Goal: Task Accomplishment & Management: Manage account settings

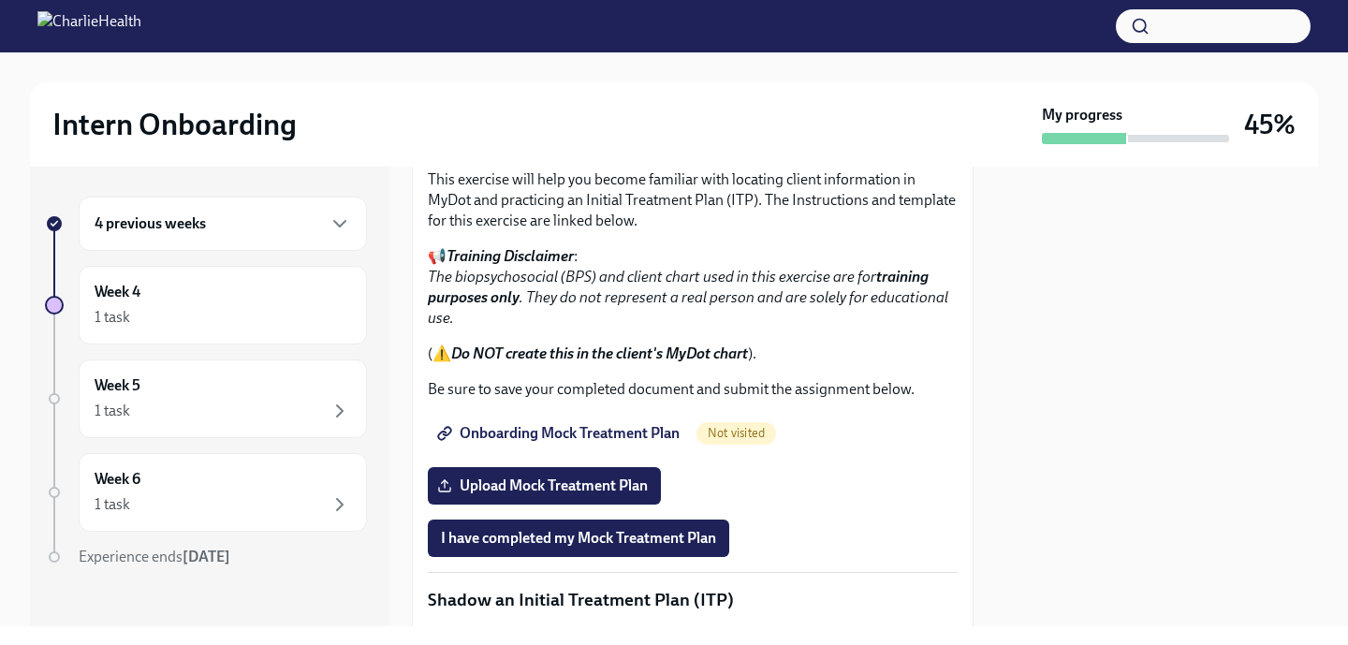
scroll to position [1135, 0]
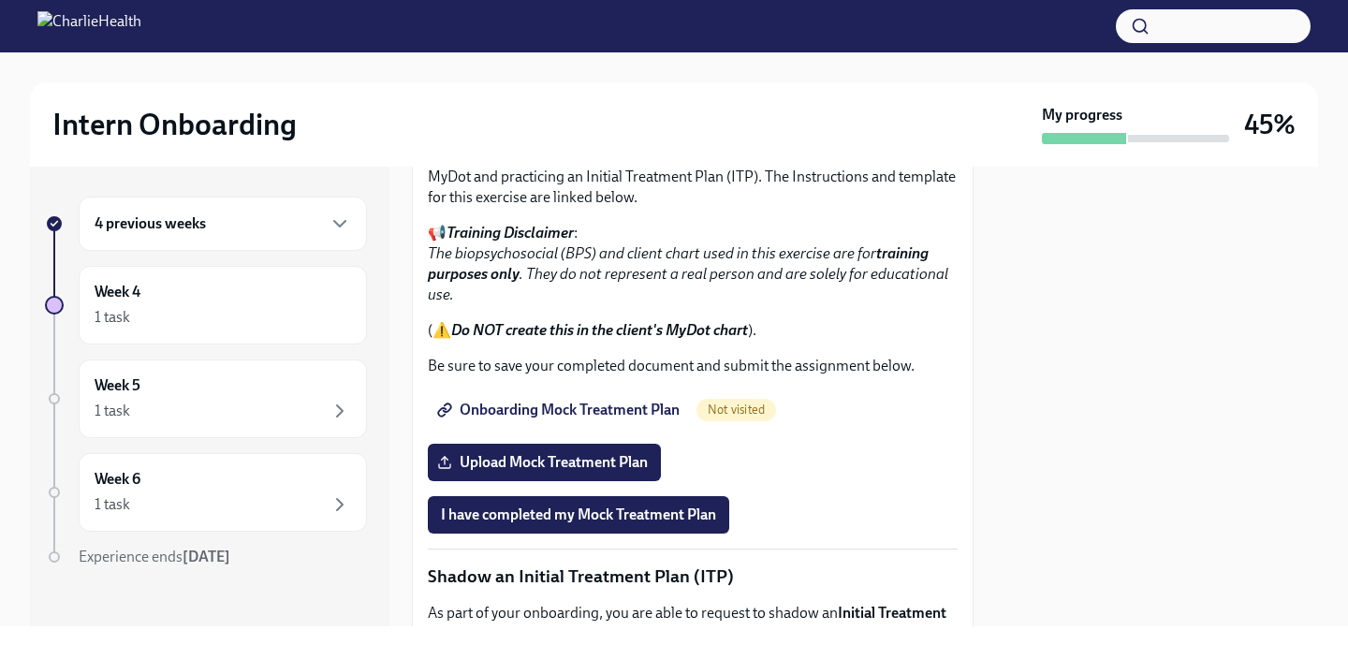
click at [595, 419] on span "Onboarding Mock Treatment Plan" at bounding box center [560, 410] width 239 height 19
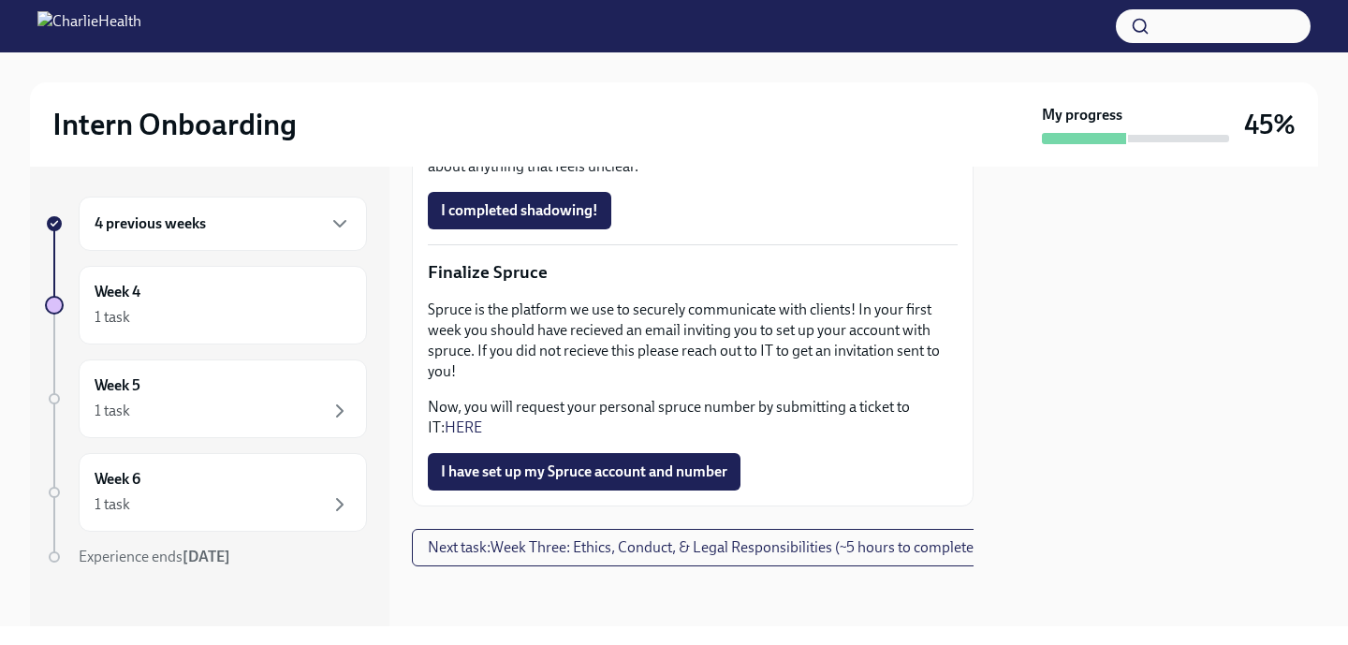
scroll to position [0, 0]
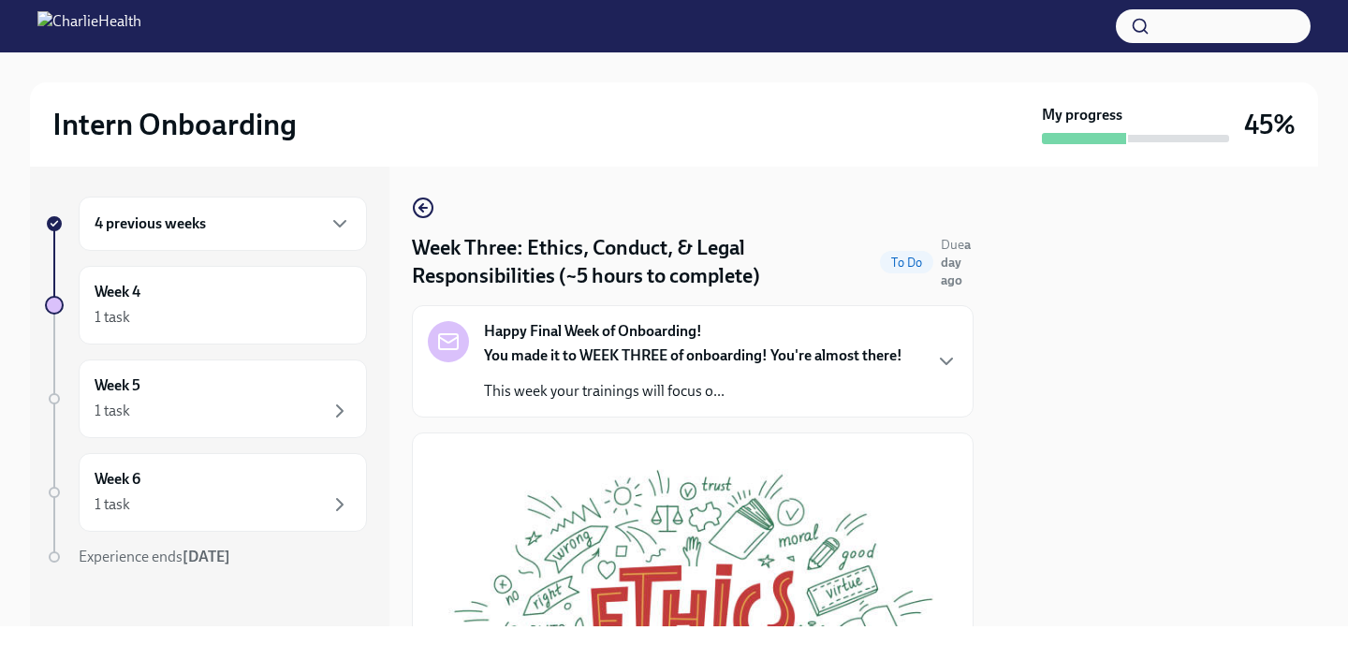
click at [917, 372] on div "Happy Final Week of Onboarding! You made it to WEEK THREE of onboarding! You're…" at bounding box center [693, 361] width 530 height 80
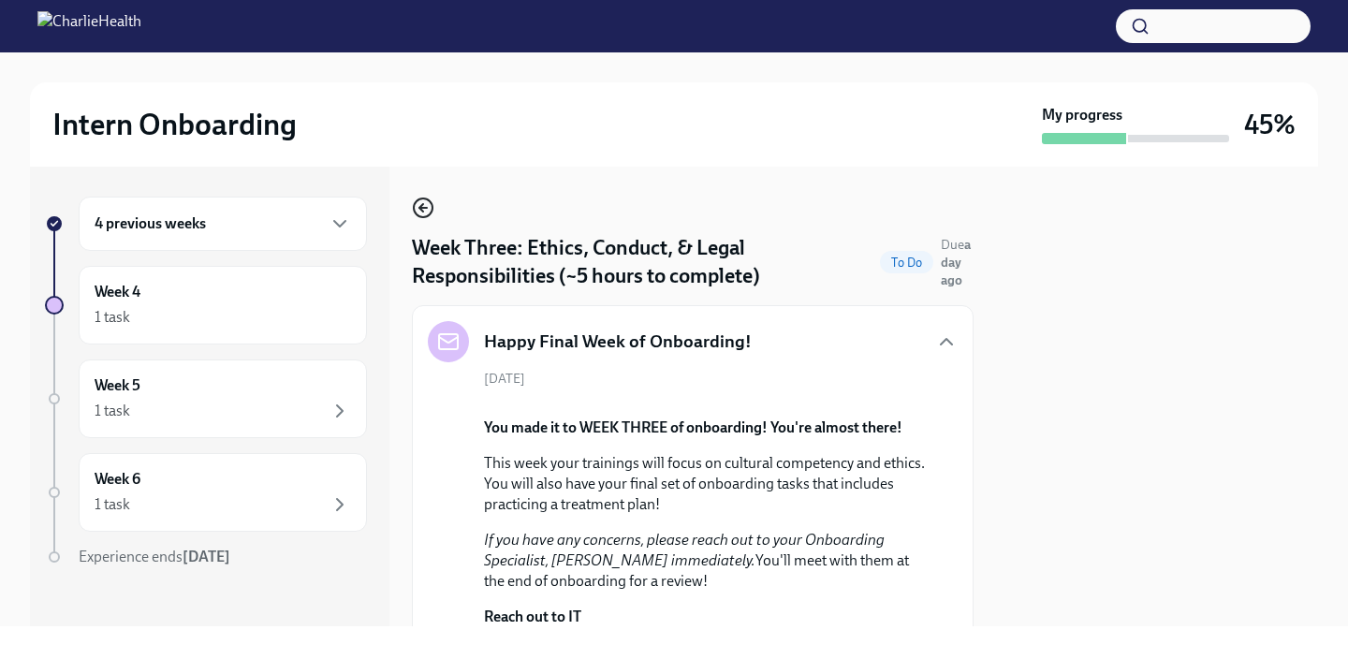
click at [419, 203] on icon "button" at bounding box center [423, 208] width 22 height 22
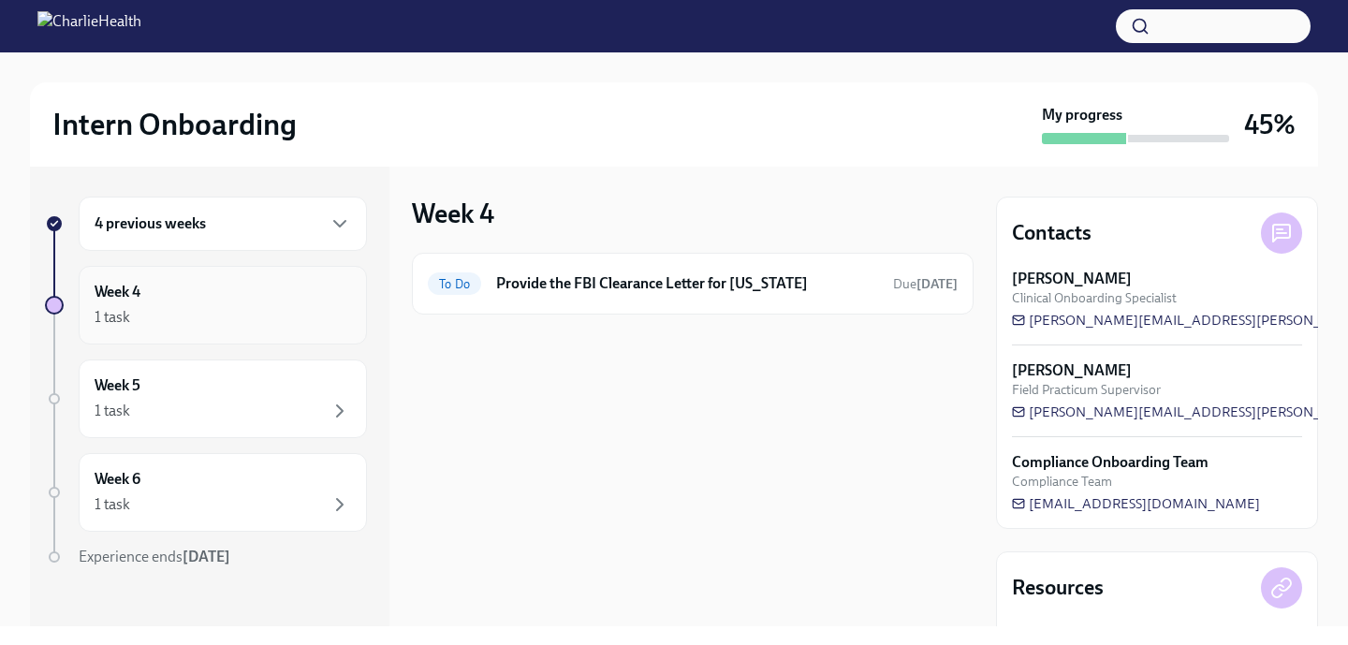
click at [331, 291] on div "Week 4 1 task" at bounding box center [223, 305] width 256 height 47
click at [335, 226] on icon "button" at bounding box center [339, 223] width 22 height 22
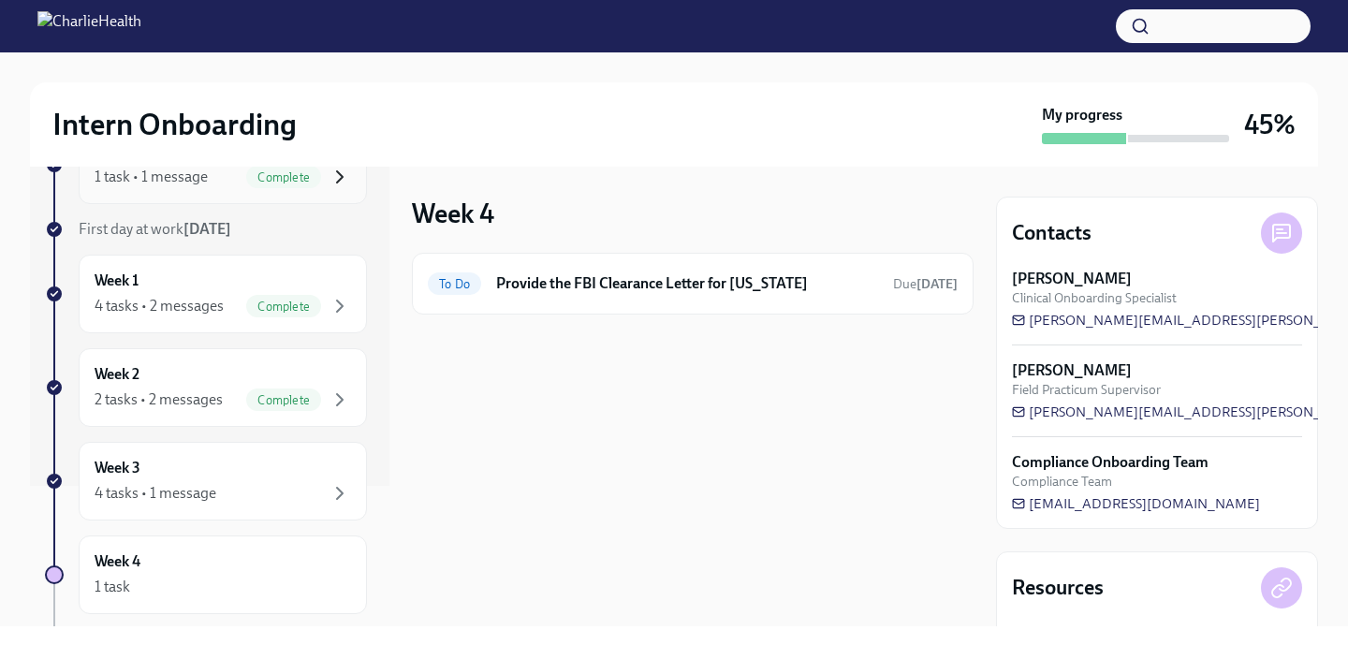
scroll to position [142, 0]
click at [295, 486] on div "4 tasks • 1 message" at bounding box center [223, 491] width 256 height 22
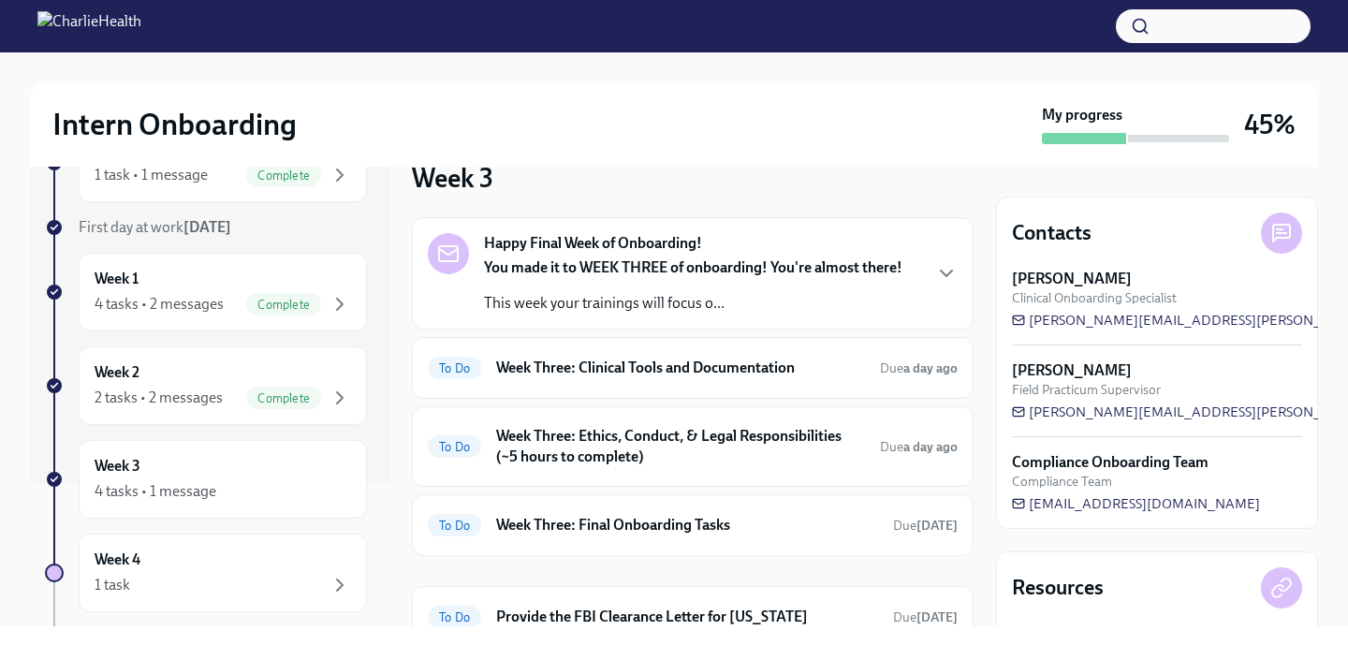
scroll to position [44, 0]
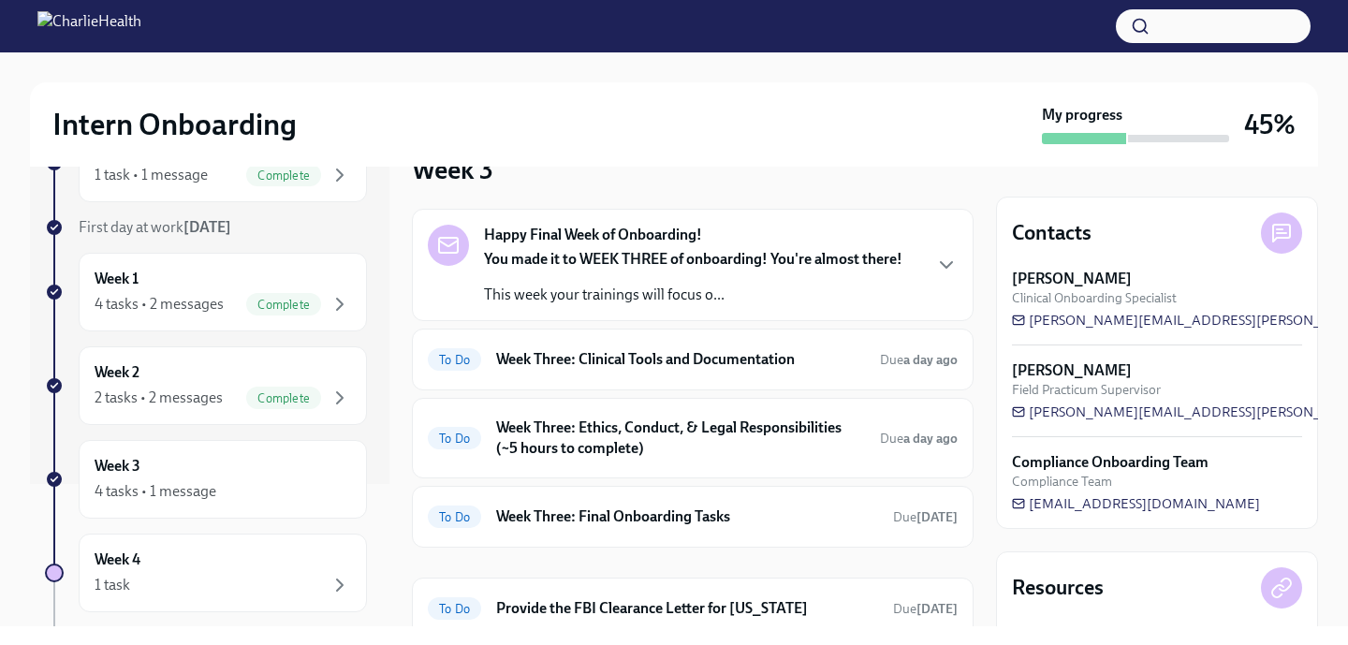
click at [933, 263] on div "Happy Final Week of Onboarding! You made it to WEEK THREE of onboarding! You're…" at bounding box center [693, 265] width 530 height 80
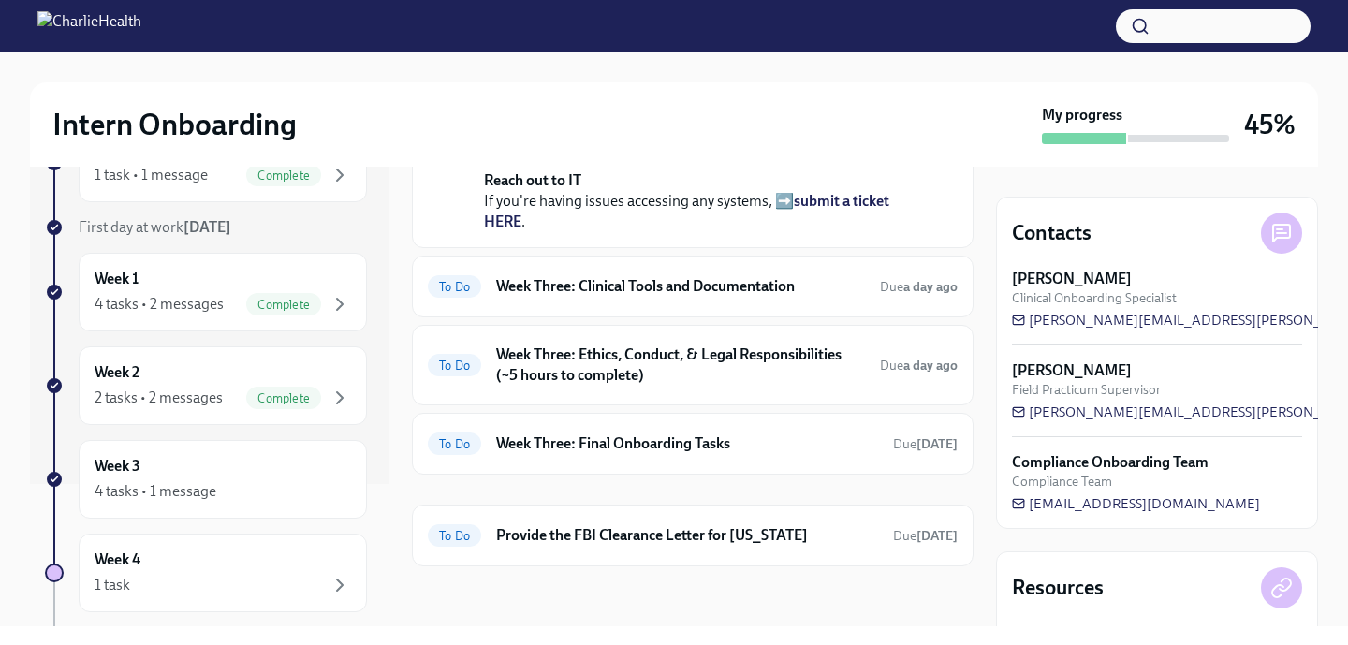
scroll to position [528, 0]
click at [799, 297] on h6 "Week Three: Clinical Tools and Documentation" at bounding box center [680, 286] width 369 height 21
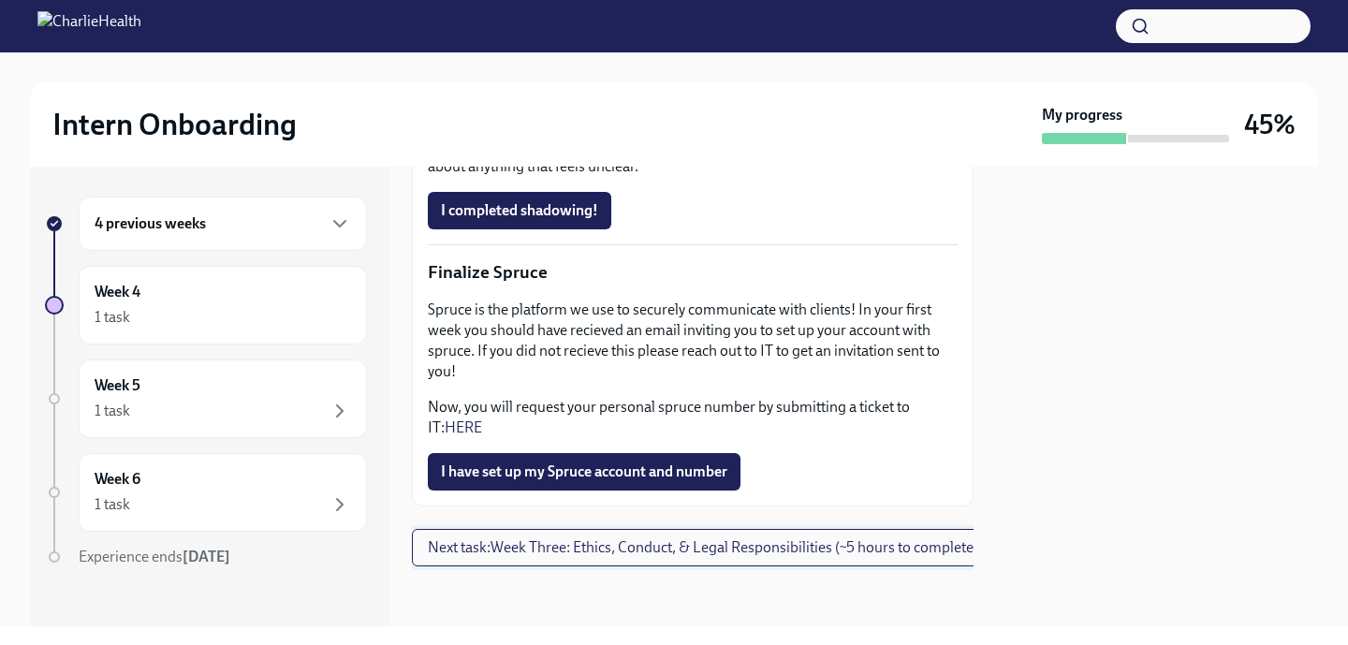
click at [838, 558] on button "Next task : Week Three: Ethics, Conduct, & Legal Responsibilities (~5 hours to …" at bounding box center [703, 547] width 582 height 37
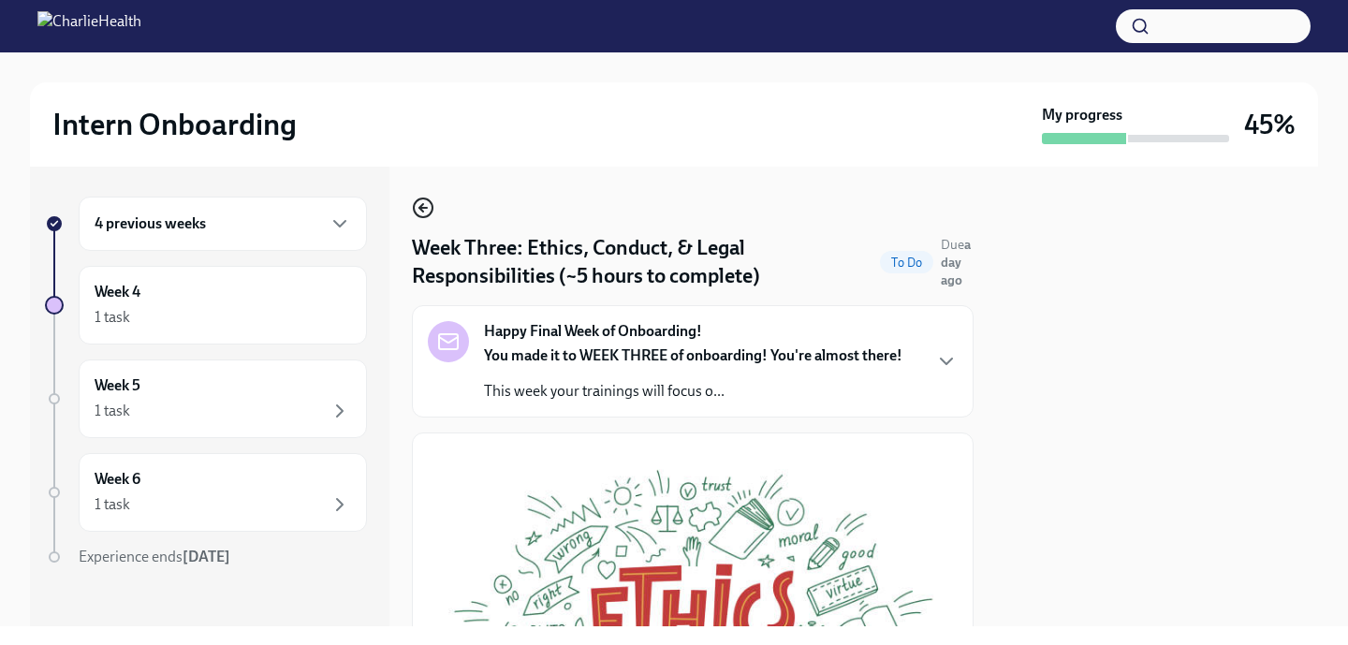
click at [425, 211] on icon "button" at bounding box center [423, 208] width 22 height 22
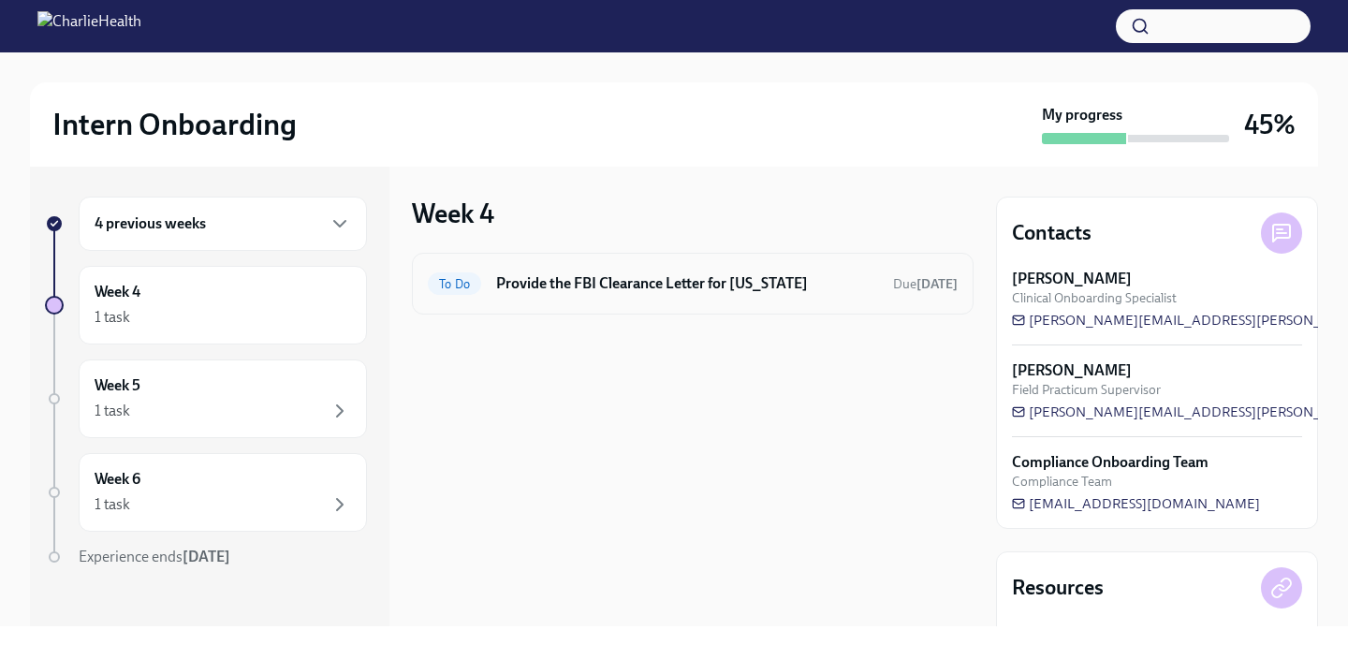
click at [555, 289] on h6 "Provide the FBI Clearance Letter for Pennsylvania" at bounding box center [687, 283] width 382 height 21
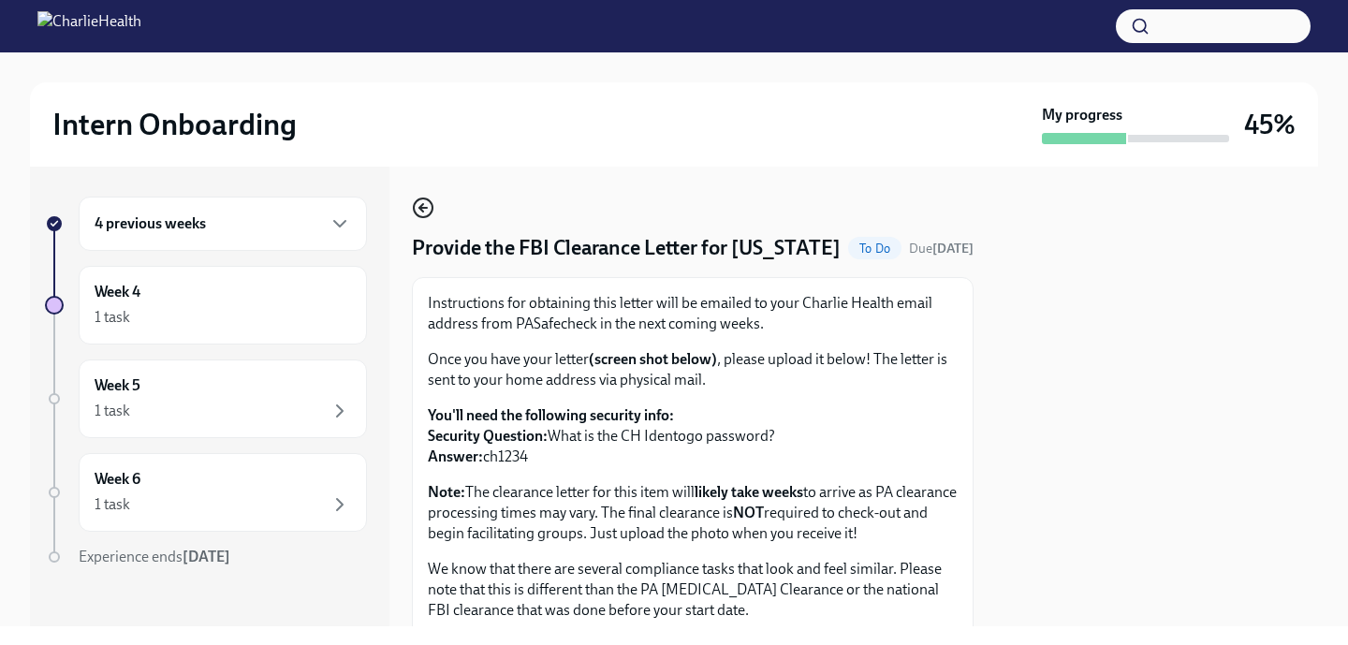
click at [418, 208] on icon "button" at bounding box center [423, 208] width 22 height 22
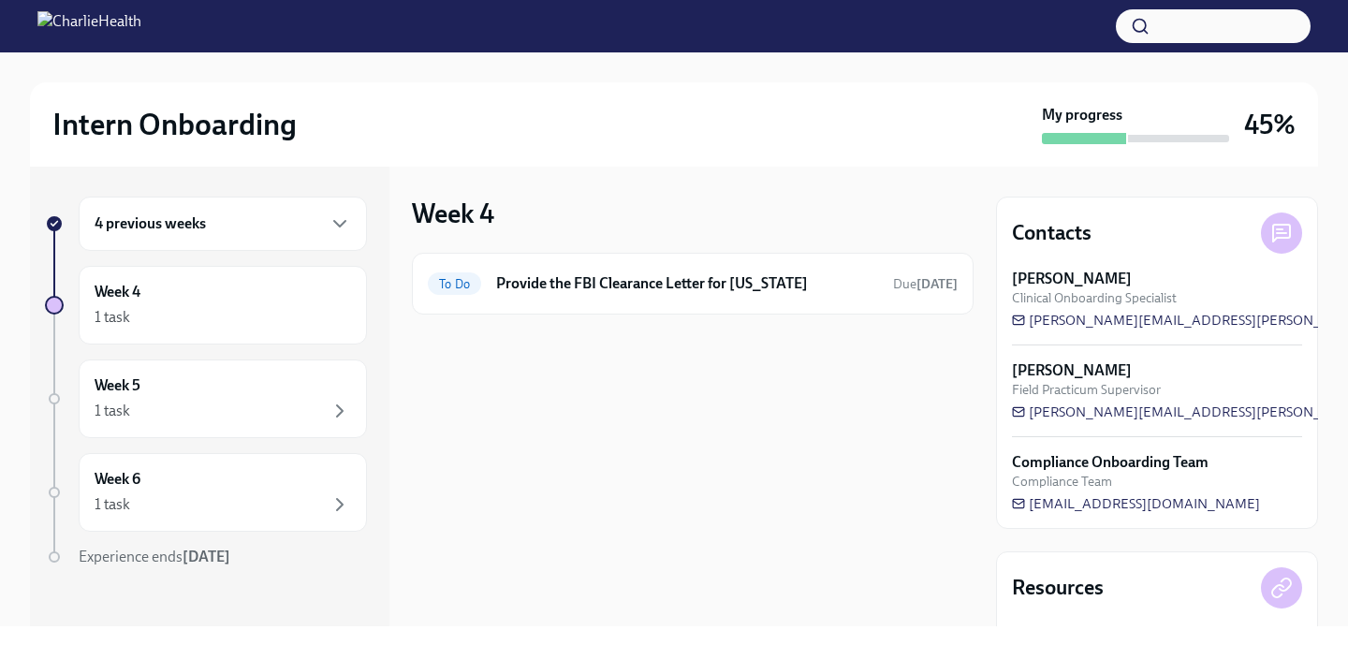
click at [315, 230] on div "4 previous weeks" at bounding box center [223, 223] width 256 height 22
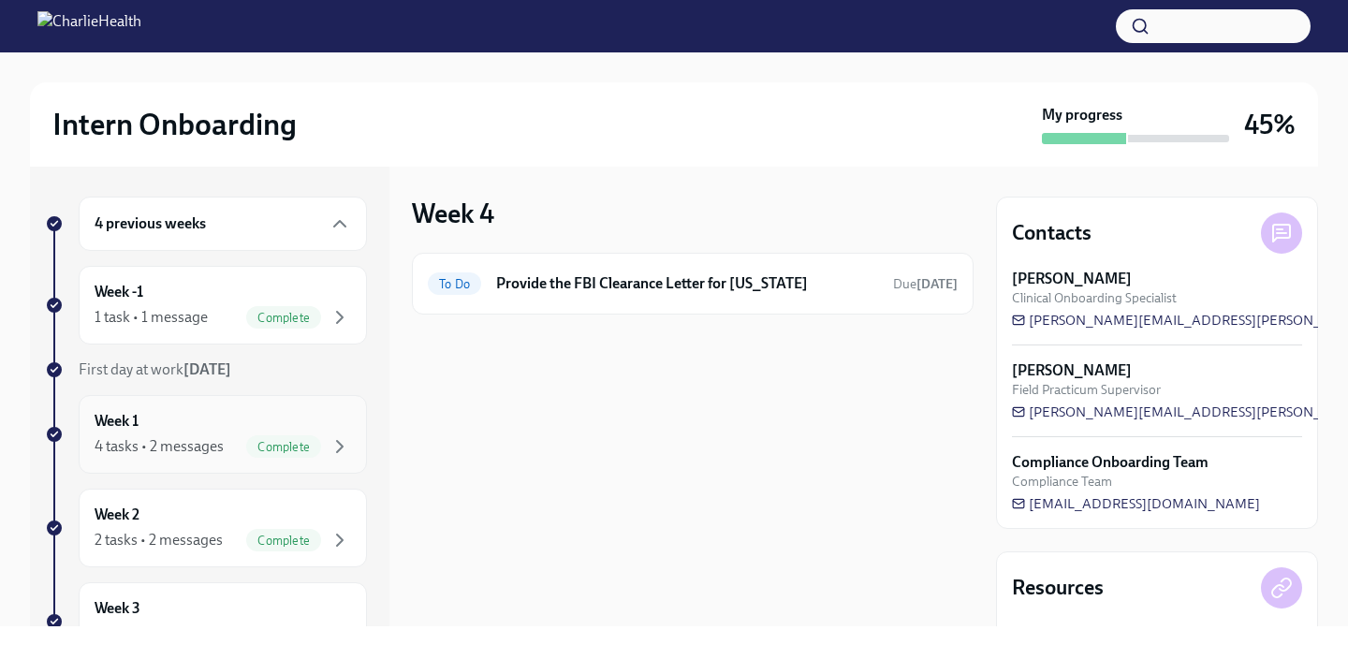
click at [325, 427] on div "Week 1 4 tasks • 2 messages Complete" at bounding box center [223, 434] width 256 height 47
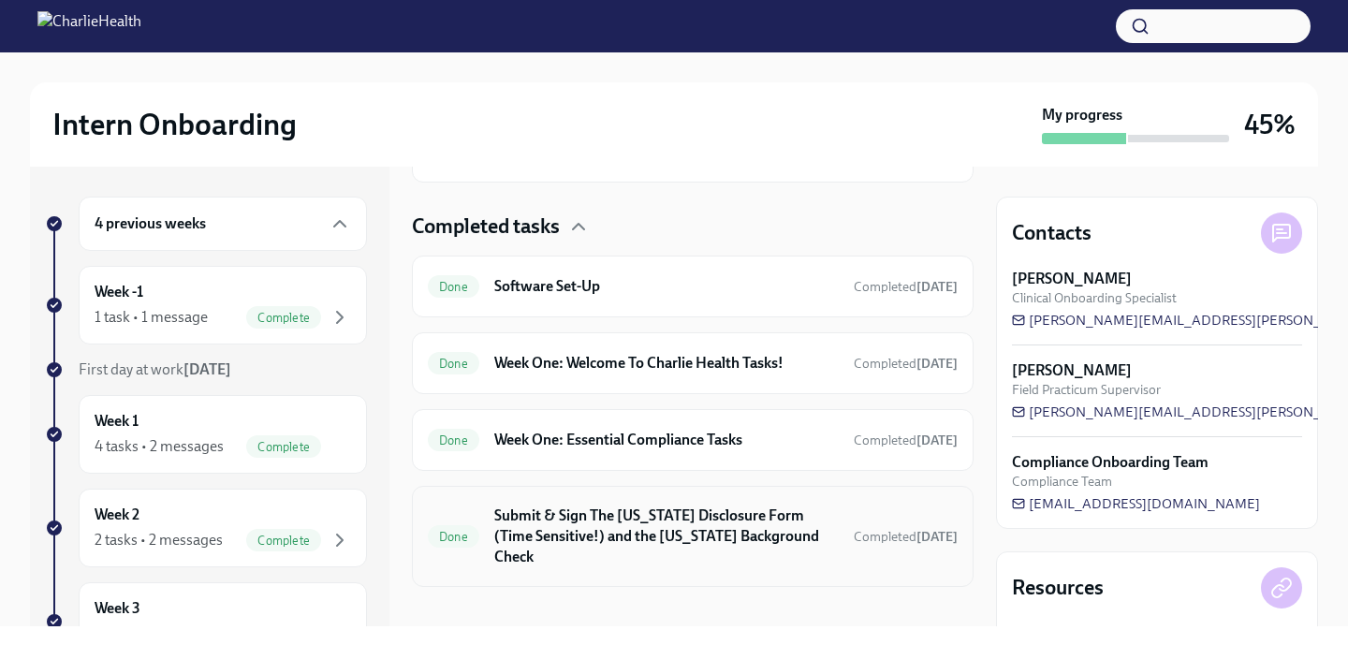
click at [583, 513] on h6 "Submit & Sign The Utah Disclosure Form (Time Sensitive!) and the Louisiana Back…" at bounding box center [666, 536] width 344 height 62
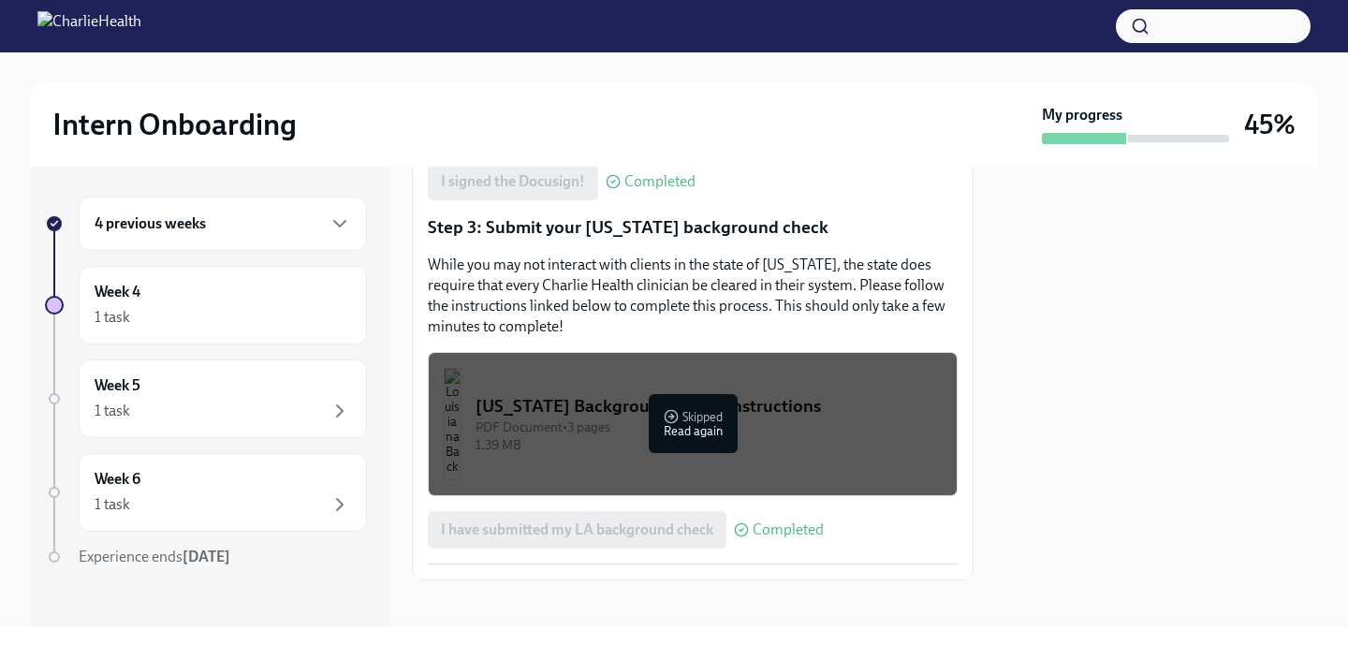
scroll to position [607, 0]
click at [311, 213] on div "4 previous weeks" at bounding box center [223, 223] width 256 height 22
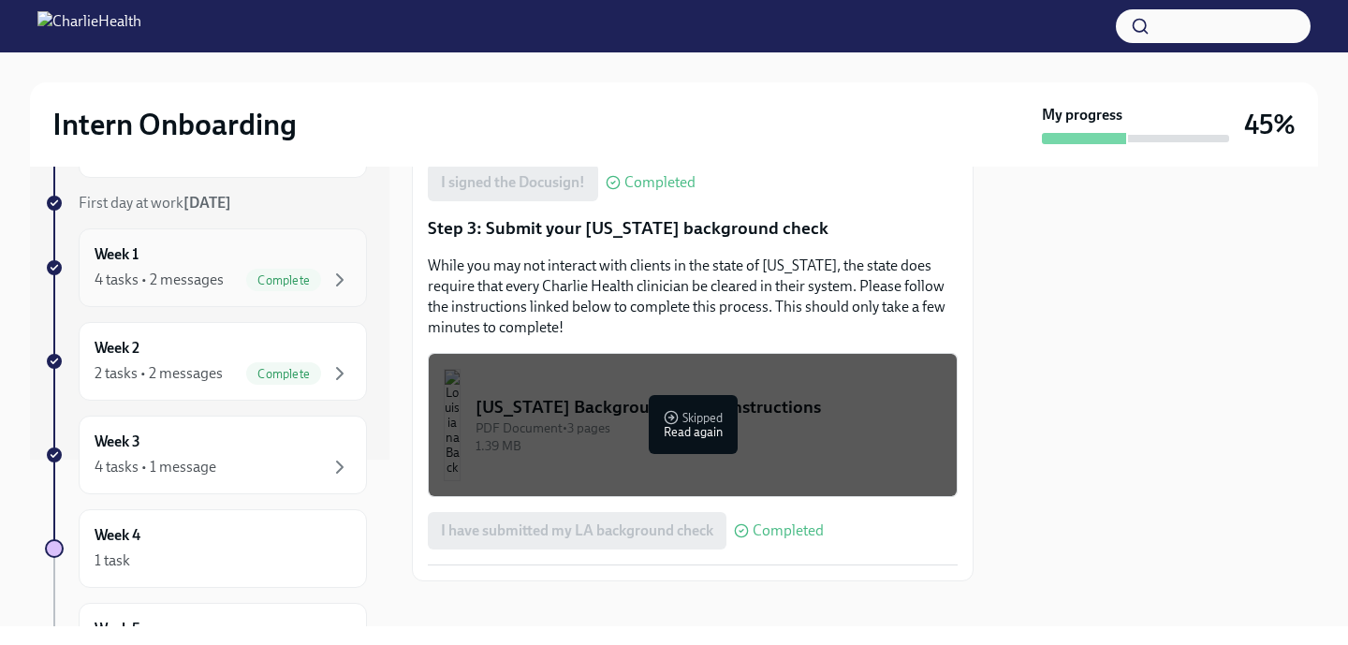
scroll to position [170, 0]
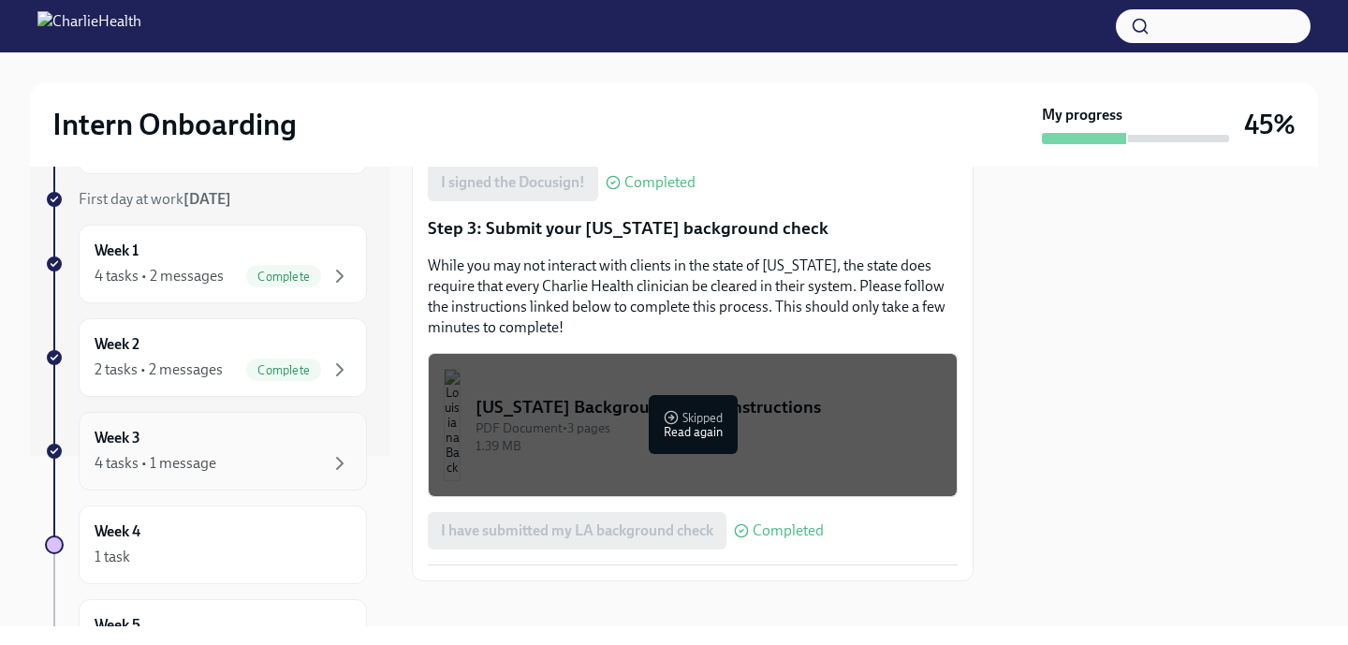
click at [281, 447] on div "Week 3 4 tasks • 1 message" at bounding box center [223, 451] width 256 height 47
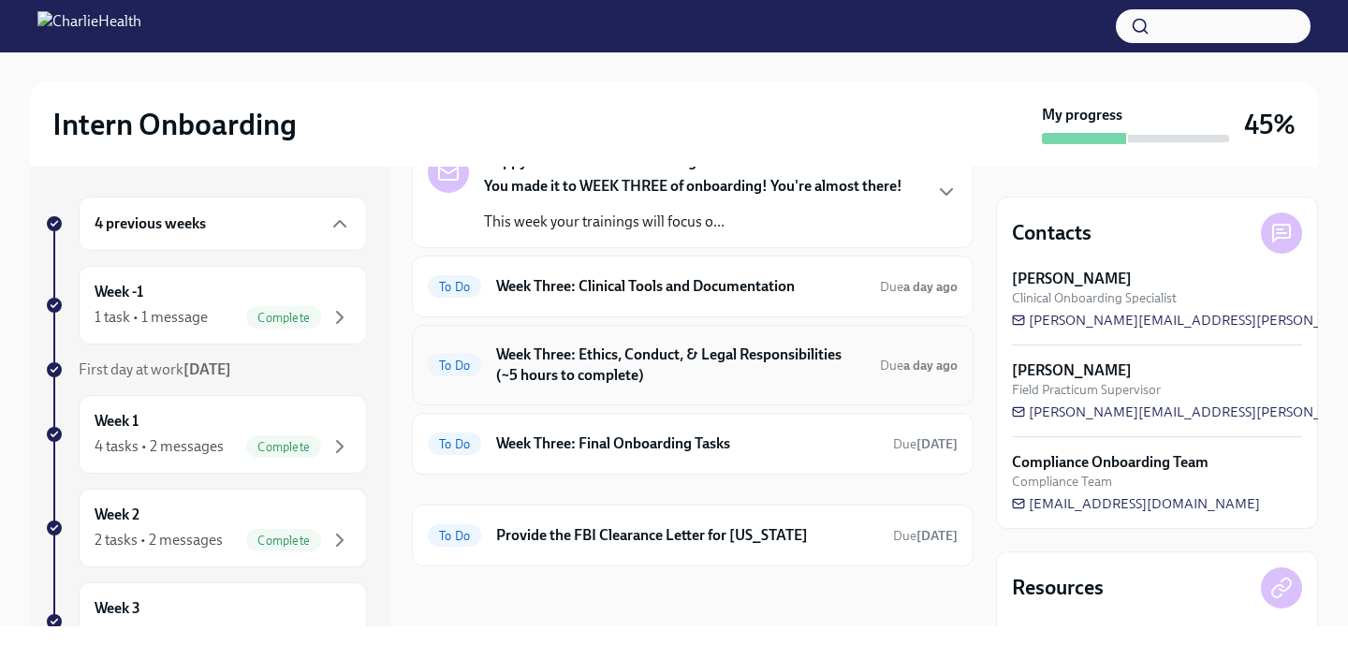
scroll to position [117, 0]
click at [660, 287] on h6 "Week Three: Clinical Tools and Documentation" at bounding box center [680, 286] width 369 height 21
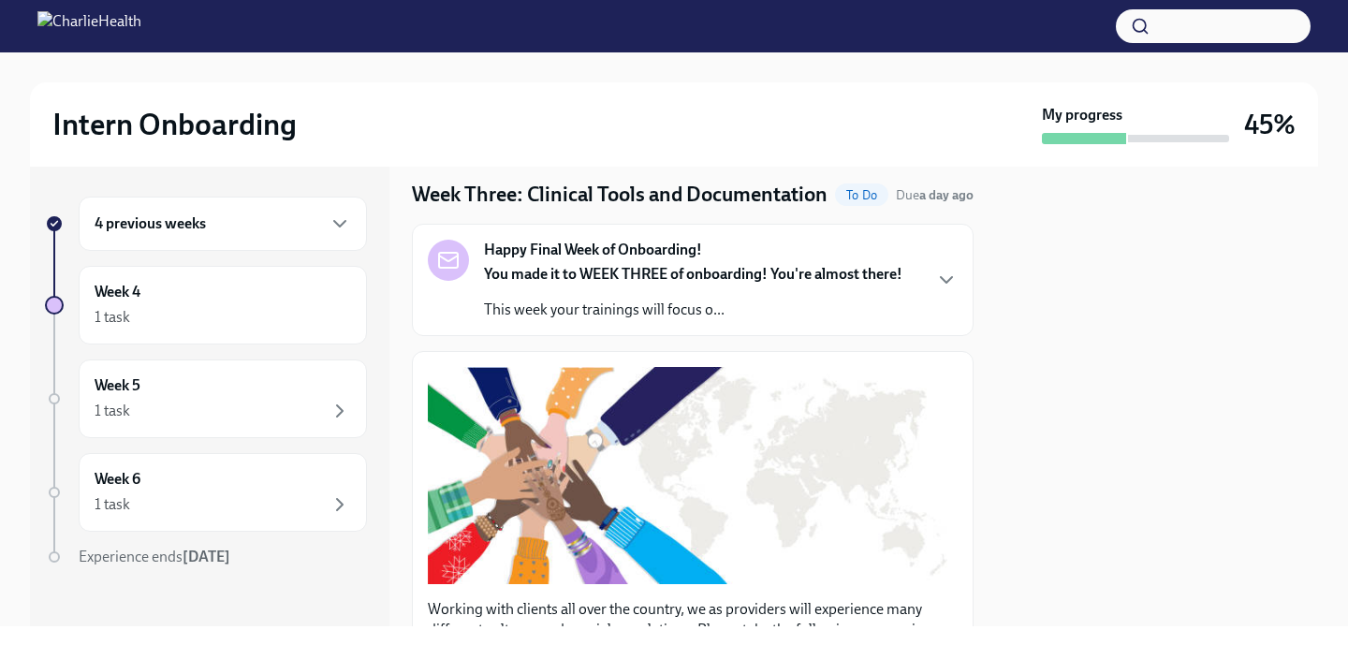
scroll to position [55, 0]
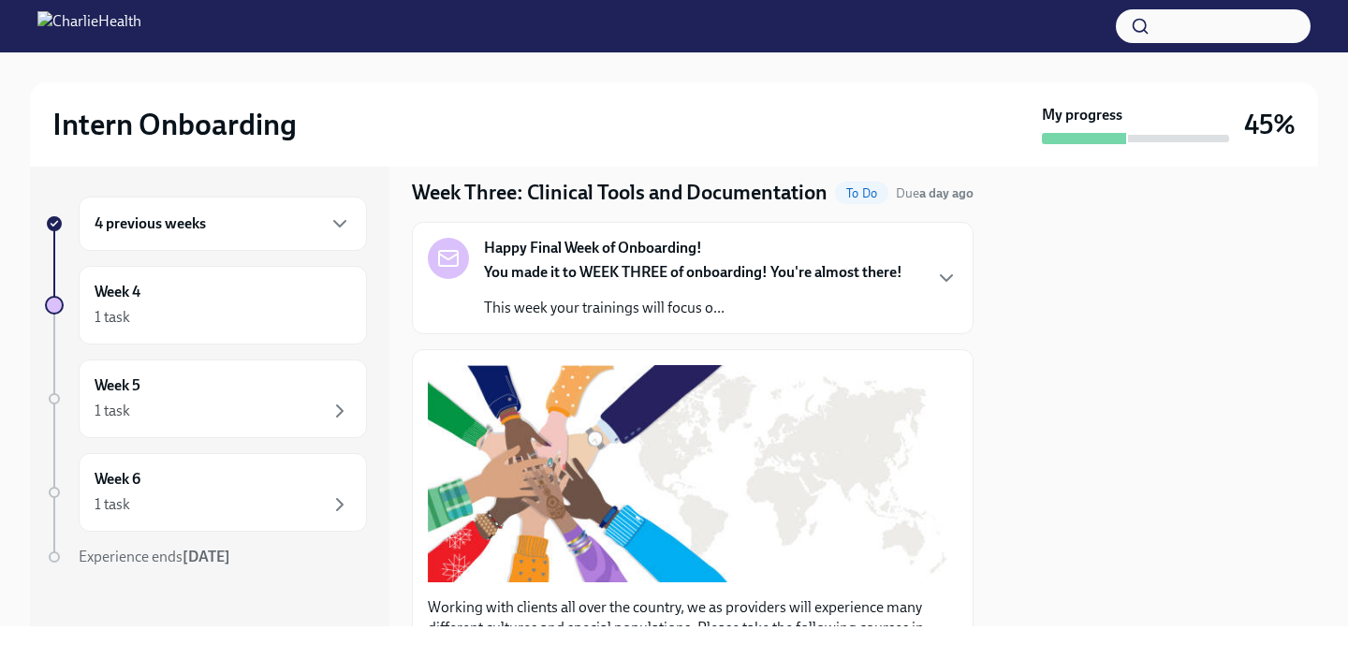
click at [906, 292] on div "Happy Final Week of Onboarding! You made it to WEEK THREE of onboarding! You're…" at bounding box center [693, 278] width 530 height 80
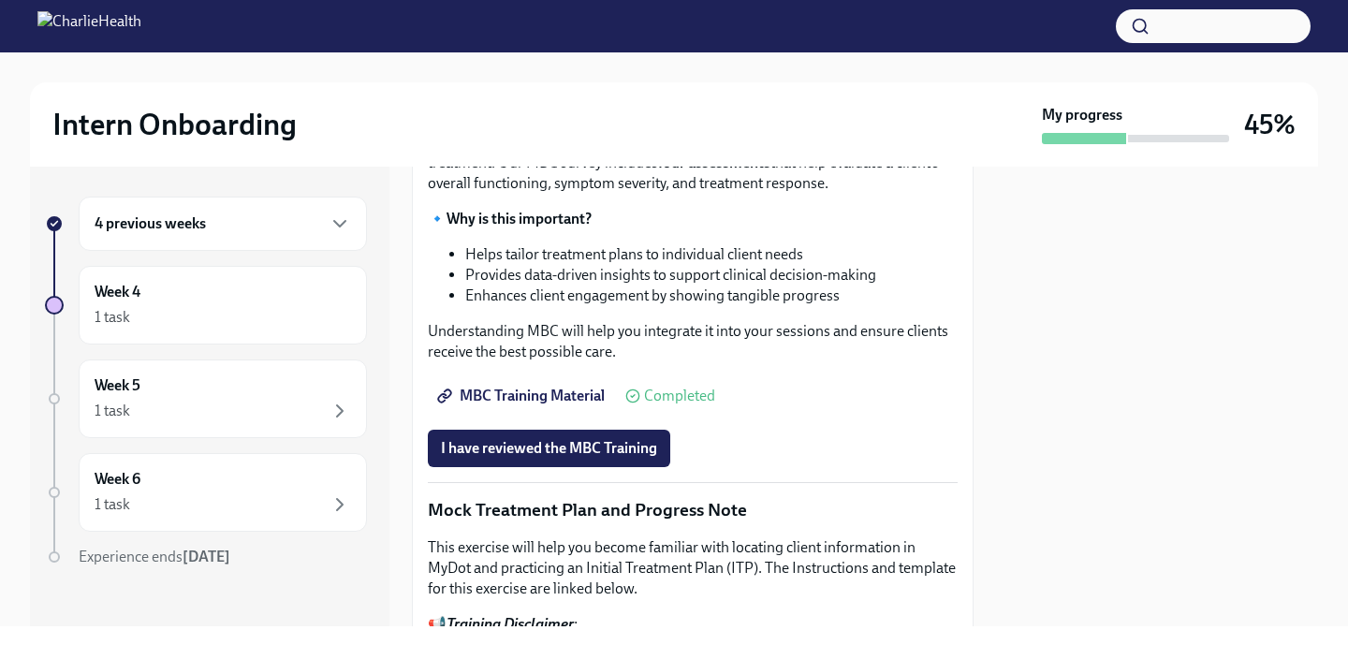
scroll to position [1014, 0]
